Goal: Transaction & Acquisition: Purchase product/service

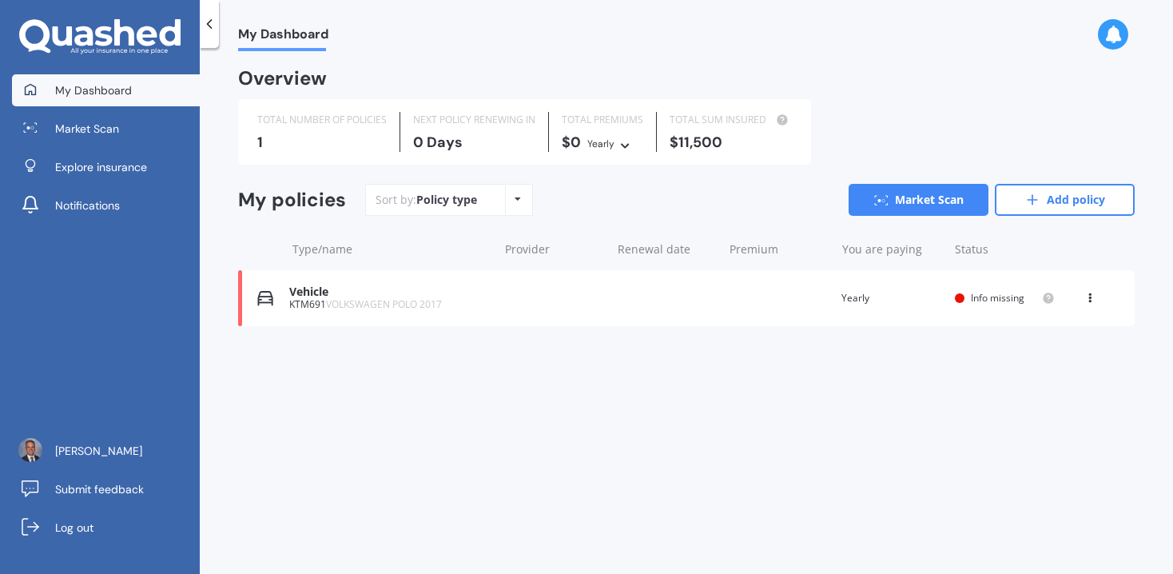
click at [355, 295] on div "Vehicle" at bounding box center [389, 292] width 201 height 14
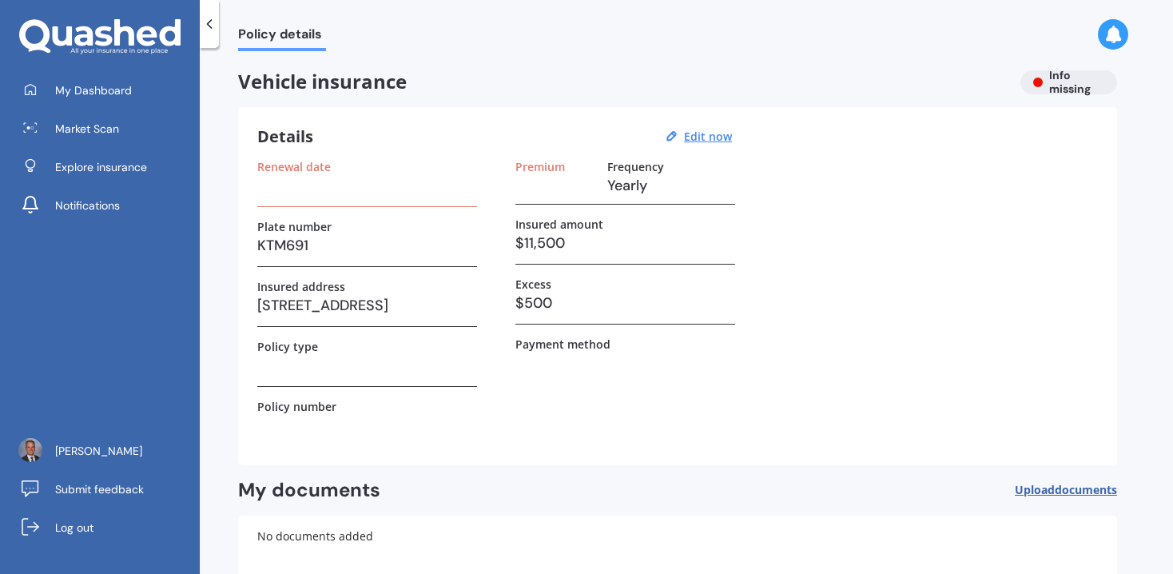
click at [1059, 87] on div "Vehicle insurance Info missing" at bounding box center [677, 82] width 879 height 24
click at [124, 91] on span "My Dashboard" at bounding box center [93, 90] width 77 height 16
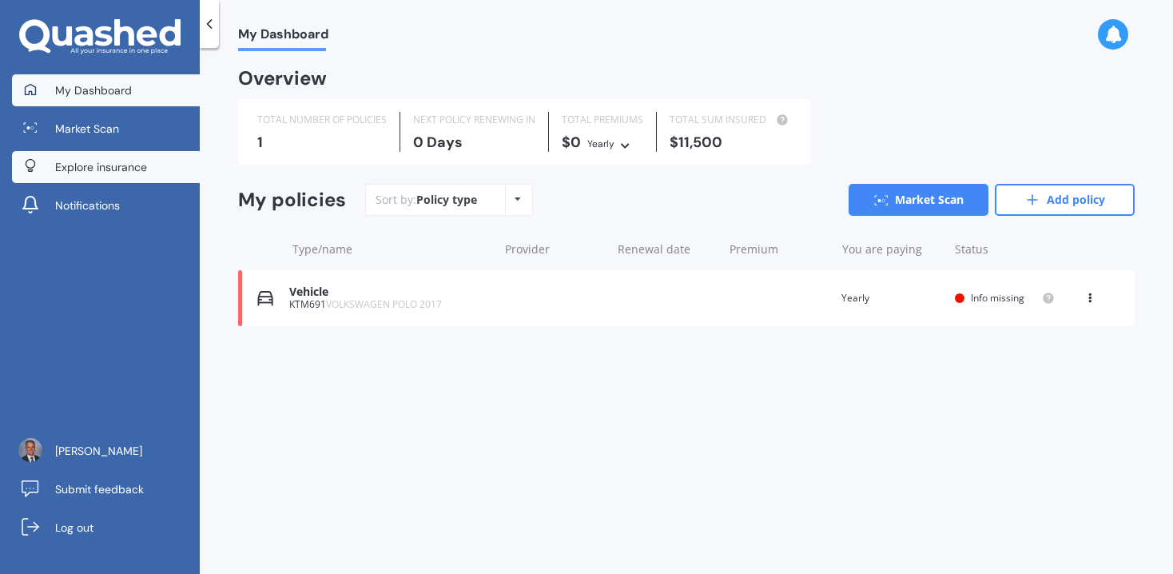
click at [138, 163] on span "Explore insurance" at bounding box center [101, 167] width 92 height 16
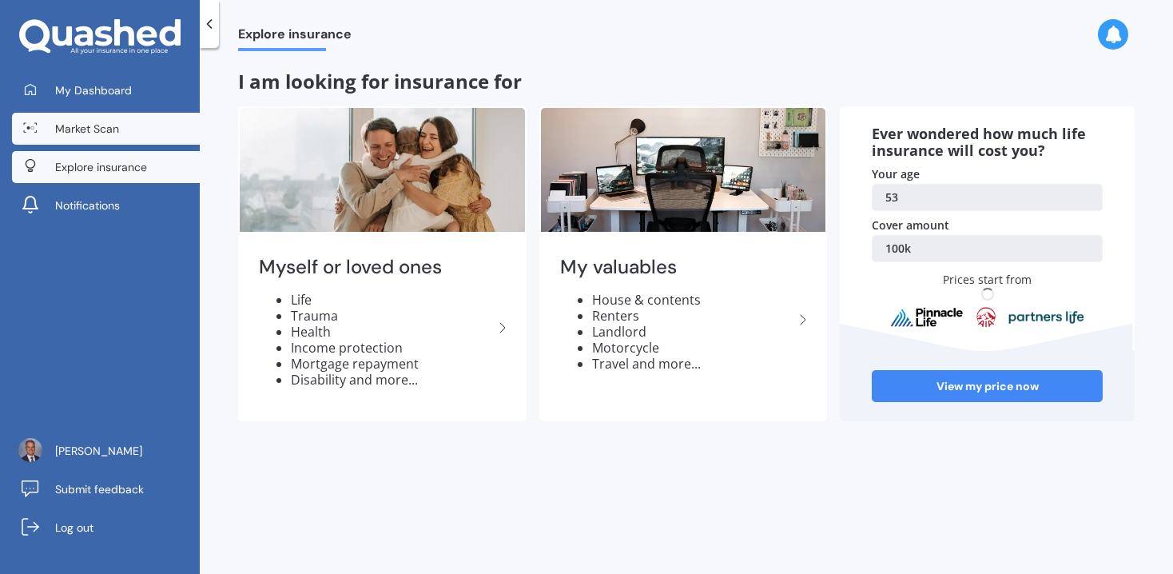
click at [103, 125] on span "Market Scan" at bounding box center [87, 129] width 64 height 16
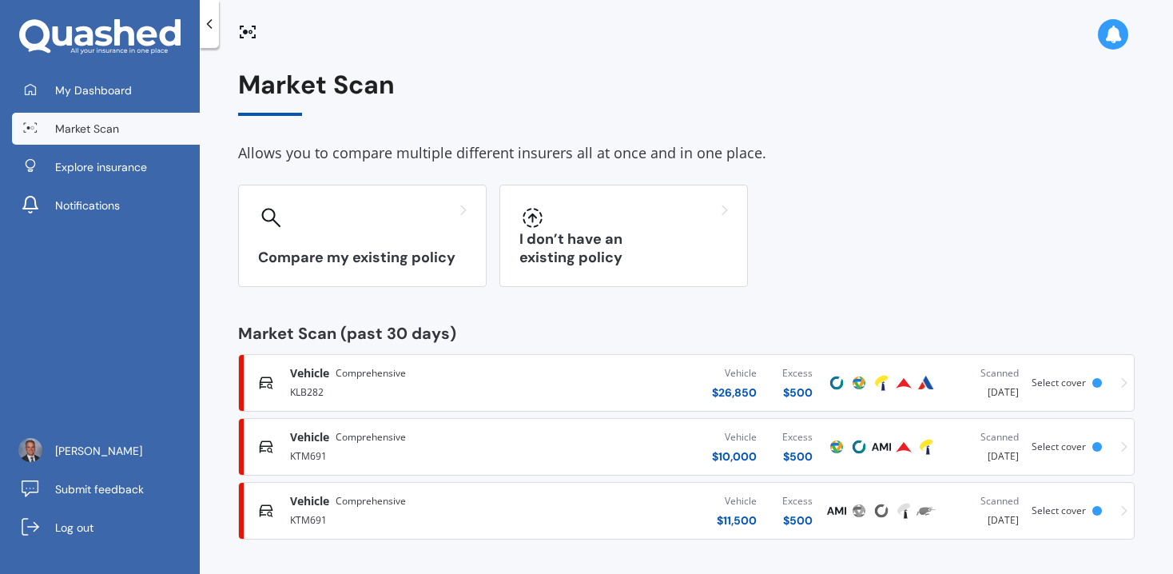
scroll to position [1, 0]
click at [138, 94] on link "My Dashboard" at bounding box center [106, 90] width 188 height 32
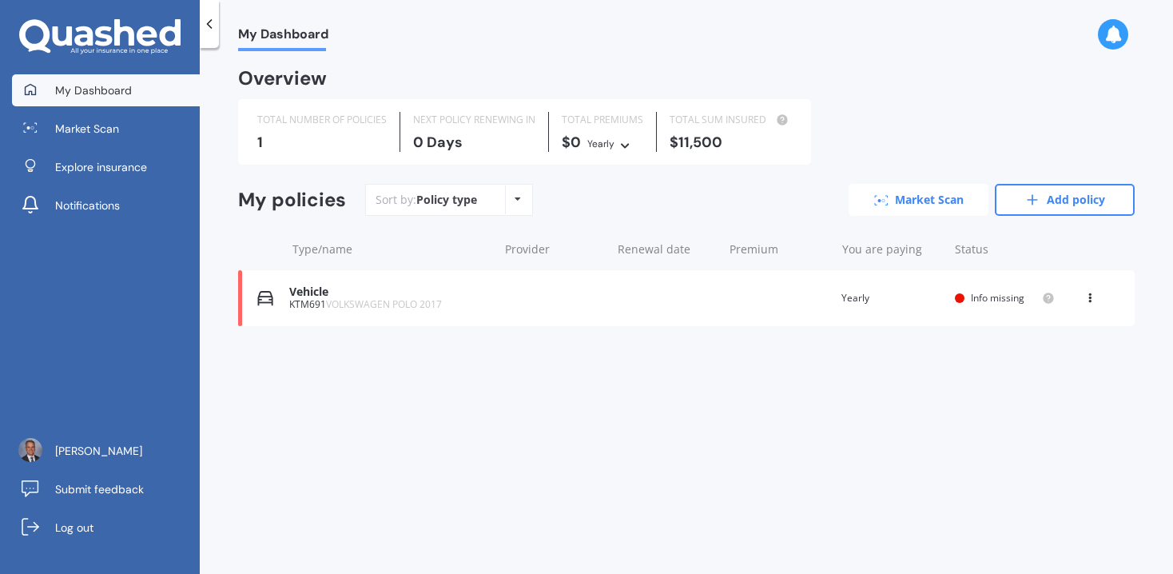
click at [919, 200] on link "Market Scan" at bounding box center [918, 200] width 140 height 32
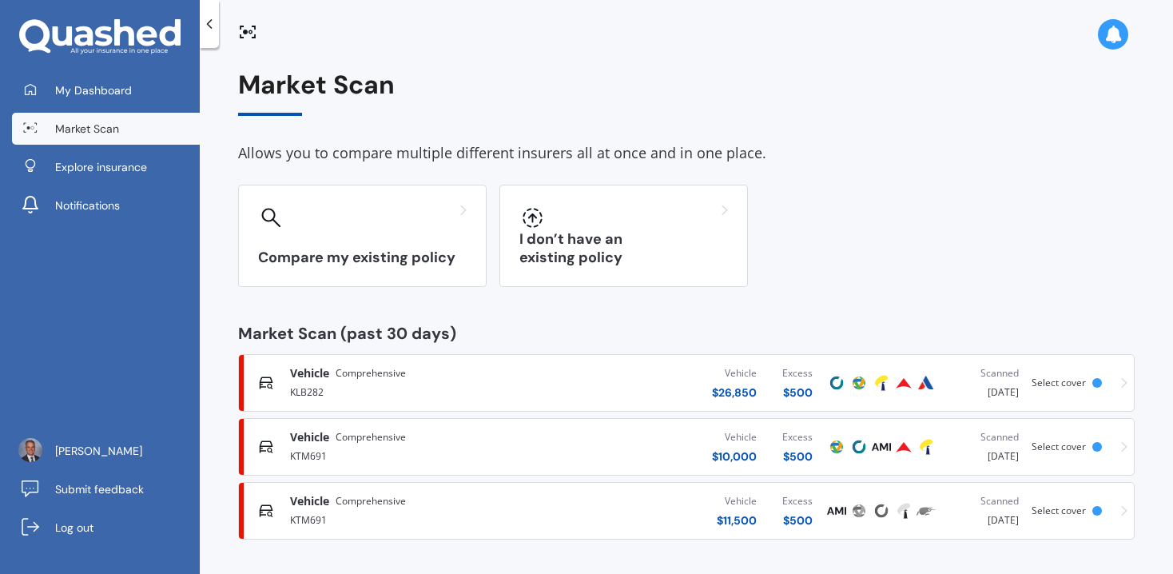
scroll to position [1, 0]
click at [1121, 382] on icon at bounding box center [1124, 382] width 6 height 10
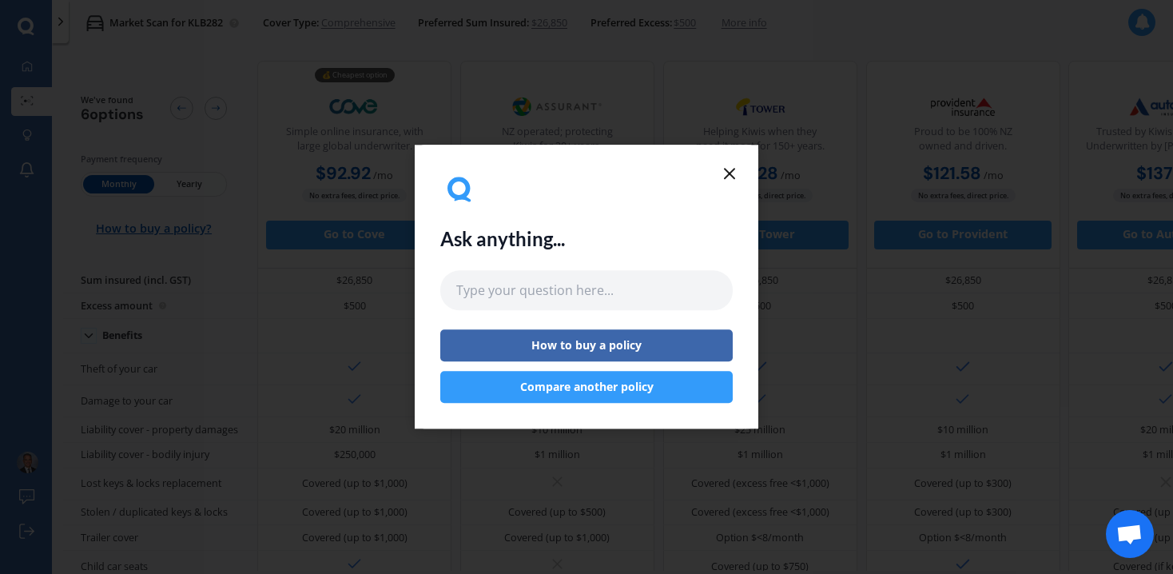
click at [730, 174] on line at bounding box center [730, 174] width 10 height 10
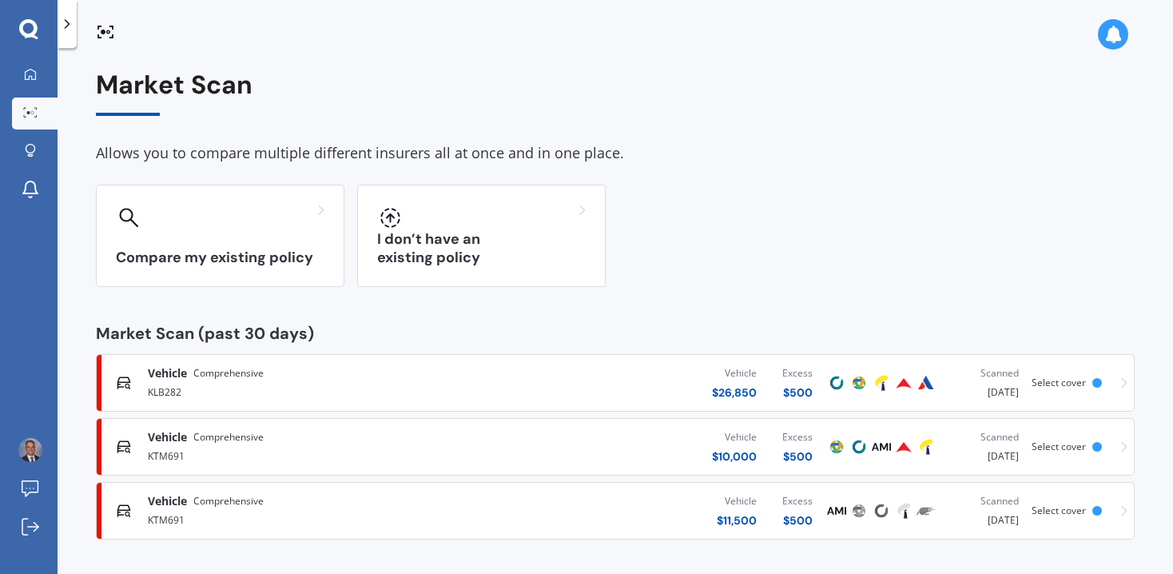
scroll to position [1, 0]
click at [332, 494] on div "Vehicle Comprehensive" at bounding box center [309, 500] width 323 height 16
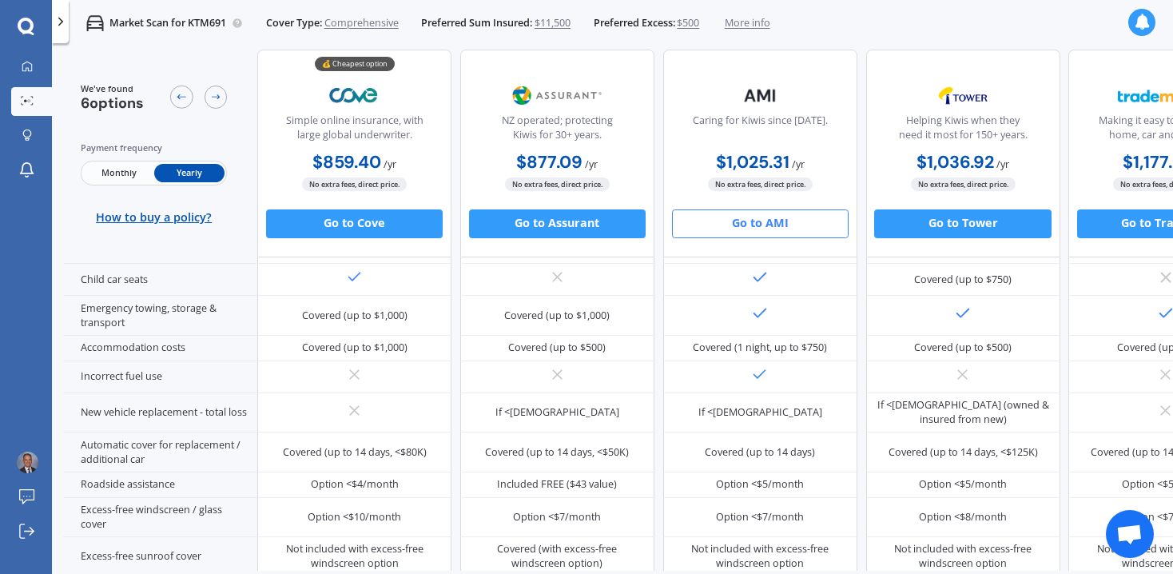
scroll to position [360, 0]
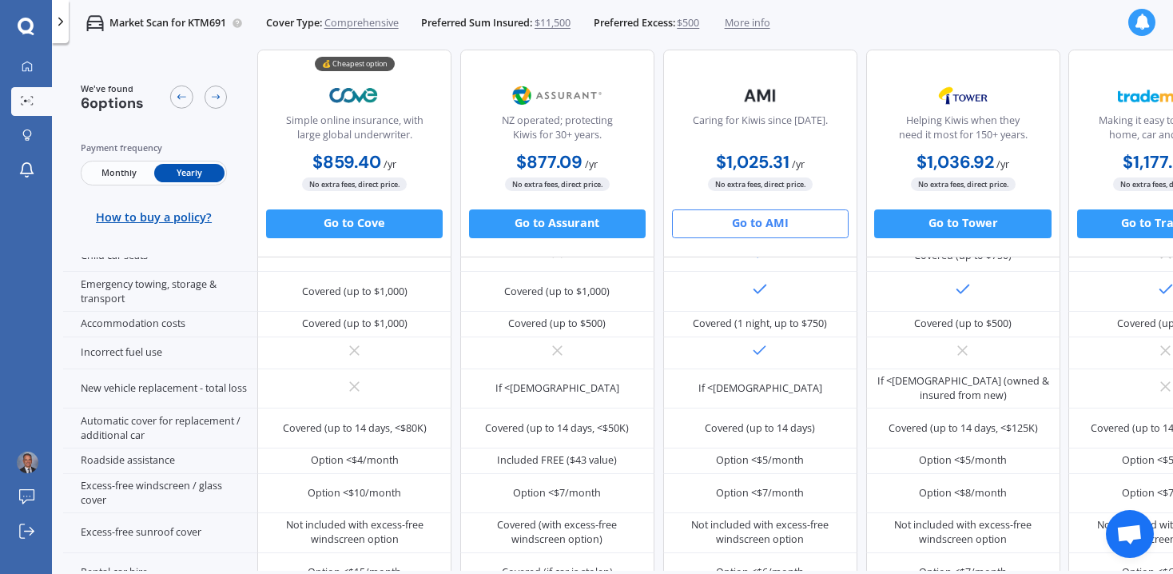
click at [744, 224] on button "Go to AMI" at bounding box center [760, 222] width 177 height 29
